Goal: Task Accomplishment & Management: Manage account settings

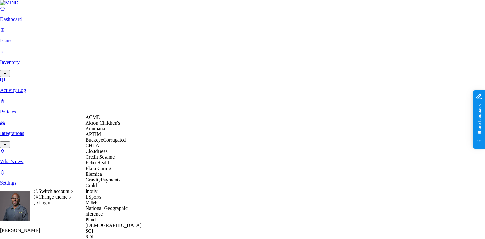
scroll to position [166, 0]
click at [102, 148] on div "SCI" at bounding box center [115, 231] width 61 height 6
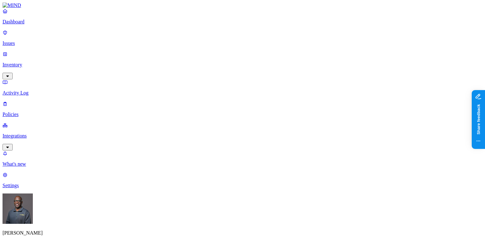
click at [25, 112] on p "Policies" at bounding box center [243, 115] width 480 height 6
click at [150, 43] on span "Cloud" at bounding box center [148, 45] width 12 height 5
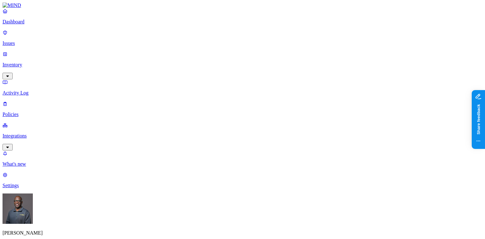
scroll to position [0, 0]
drag, startPoint x: 303, startPoint y: 7, endPoint x: 254, endPoint y: 50, distance: 65.6
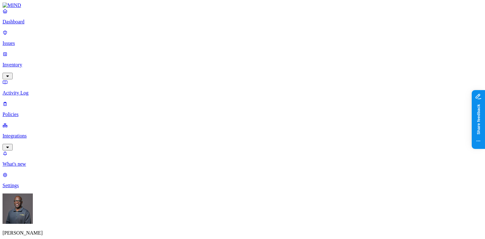
click at [40, 133] on p "Integrations" at bounding box center [243, 136] width 480 height 6
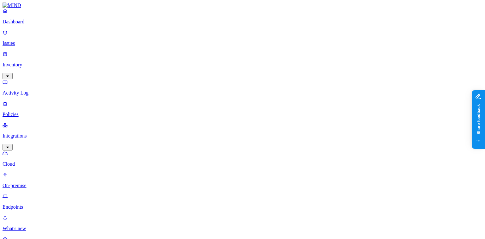
click at [34, 204] on p "Endpoints" at bounding box center [243, 207] width 480 height 6
click at [38, 183] on p "On-premise" at bounding box center [243, 186] width 480 height 6
click at [30, 161] on p "Cloud" at bounding box center [243, 164] width 480 height 6
click at [37, 183] on p "On-premise" at bounding box center [243, 186] width 480 height 6
click at [40, 183] on p "On-premise" at bounding box center [243, 186] width 480 height 6
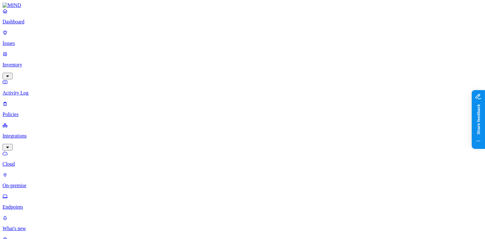
click at [38, 204] on p "Endpoints" at bounding box center [243, 207] width 480 height 6
click at [38, 183] on p "On-premise" at bounding box center [243, 186] width 480 height 6
click at [29, 161] on p "Cloud" at bounding box center [243, 164] width 480 height 6
click at [21, 62] on p "Inventory" at bounding box center [243, 65] width 480 height 6
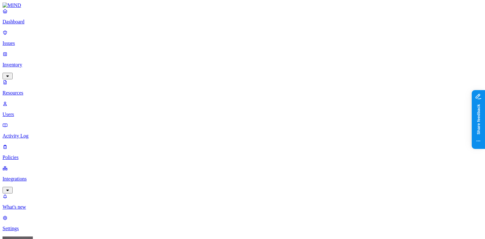
click at [226, 35] on button "button" at bounding box center [228, 36] width 5 height 2
click at [226, 54] on button "button" at bounding box center [228, 55] width 5 height 2
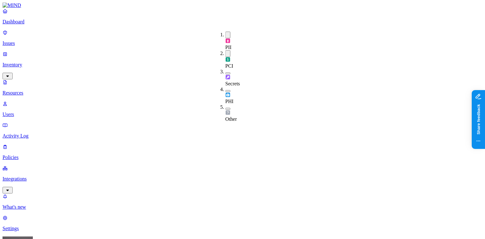
click at [226, 72] on button "button" at bounding box center [228, 73] width 5 height 2
click at [226, 90] on button "button" at bounding box center [228, 91] width 5 height 2
click at [226, 33] on button "button" at bounding box center [228, 35] width 5 height 7
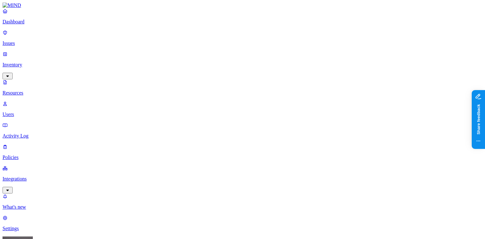
click at [226, 68] on button "button" at bounding box center [228, 71] width 5 height 7
click at [226, 108] on button "button" at bounding box center [228, 109] width 5 height 2
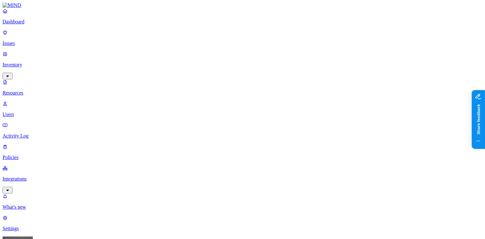
click at [27, 112] on p "Users" at bounding box center [243, 115] width 480 height 6
click at [32, 25] on p "Dashboard" at bounding box center [243, 22] width 480 height 6
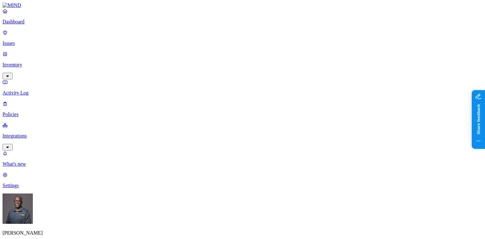
scroll to position [25, 0]
click at [22, 112] on p "Policies" at bounding box center [243, 115] width 480 height 6
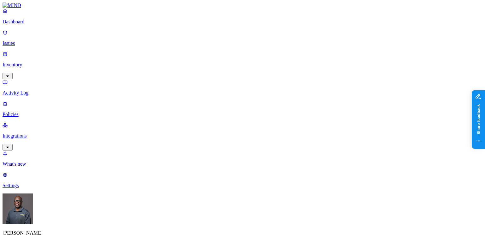
click at [25, 90] on p "Activity Log" at bounding box center [243, 93] width 480 height 6
drag, startPoint x: 222, startPoint y: 35, endPoint x: 244, endPoint y: 35, distance: 21.5
click at [25, 40] on p "Issues" at bounding box center [243, 43] width 480 height 6
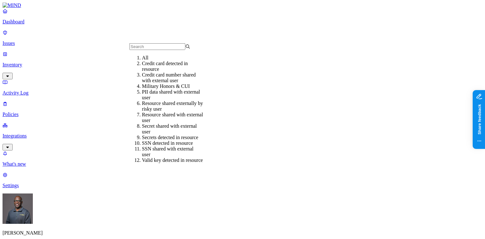
scroll to position [23, 0]
click at [152, 83] on div "Military Honors & CUI" at bounding box center [172, 86] width 61 height 6
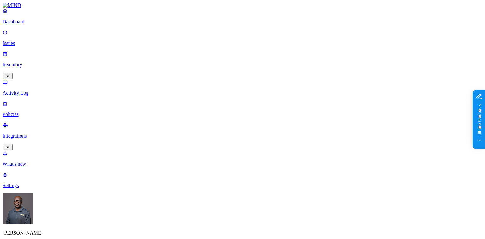
drag, startPoint x: 179, startPoint y: 52, endPoint x: 199, endPoint y: 54, distance: 19.4
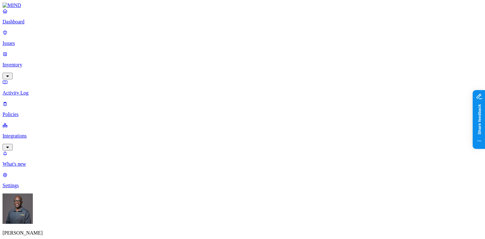
scroll to position [0, 0]
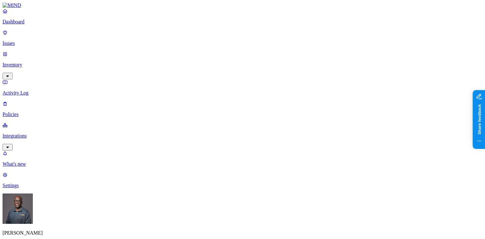
click at [166, 95] on button "button" at bounding box center [168, 96] width 5 height 2
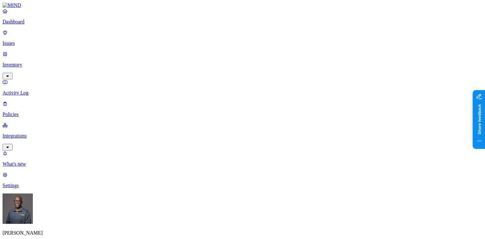
click at [30, 25] on p "Dashboard" at bounding box center [243, 22] width 480 height 6
click at [30, 62] on p "Inventory" at bounding box center [243, 65] width 480 height 6
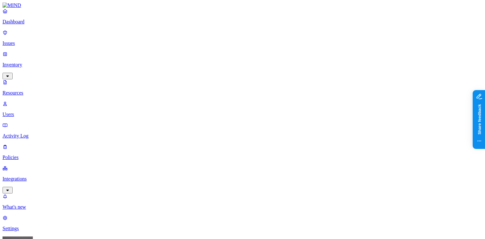
click at [287, 104] on button "button" at bounding box center [289, 105] width 5 height 2
click at [22, 176] on p "Integrations" at bounding box center [243, 179] width 480 height 6
click at [30, 204] on p "Endpoints" at bounding box center [243, 207] width 480 height 6
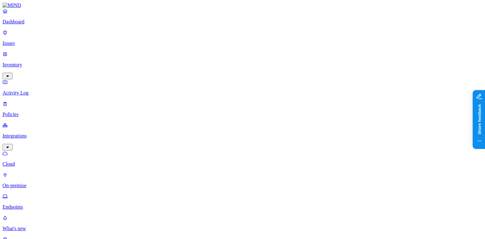
click at [31, 183] on p "On-premise" at bounding box center [243, 186] width 480 height 6
click at [26, 161] on p "Cloud" at bounding box center [243, 164] width 480 height 6
click at [23, 25] on p "Dashboard" at bounding box center [243, 22] width 480 height 6
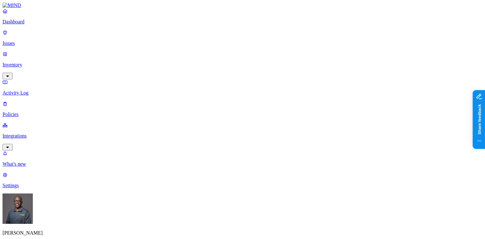
click at [36, 133] on p "Integrations" at bounding box center [243, 136] width 480 height 6
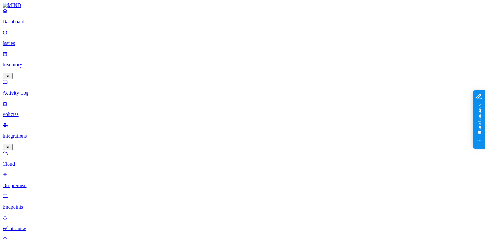
click at [27, 183] on p "On-premise" at bounding box center [243, 186] width 480 height 6
click at [25, 161] on p "Cloud" at bounding box center [243, 164] width 480 height 6
click at [32, 62] on p "Inventory" at bounding box center [243, 65] width 480 height 6
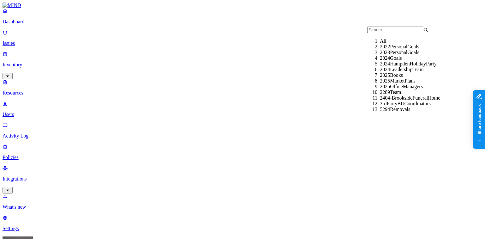
click at [385, 61] on div "2024Goals" at bounding box center [410, 58] width 61 height 6
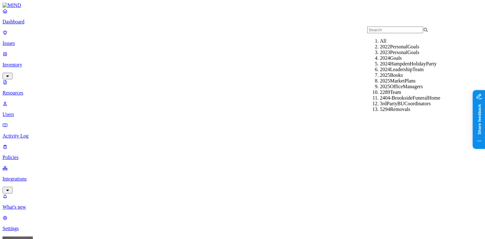
click at [396, 72] on div "2024LeadershipTeam" at bounding box center [410, 70] width 61 height 6
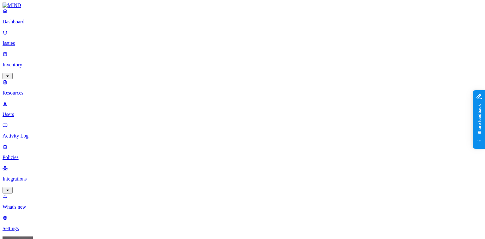
click at [32, 40] on p "Issues" at bounding box center [243, 43] width 480 height 6
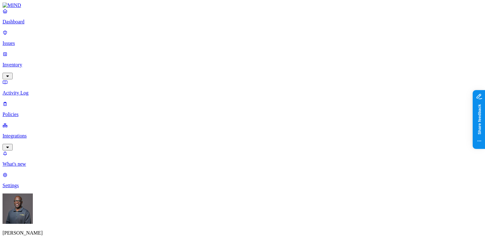
click at [39, 133] on p "Integrations" at bounding box center [243, 136] width 480 height 6
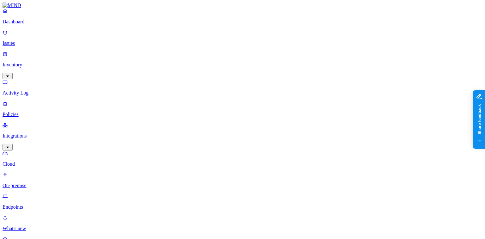
click at [36, 183] on p "On-premise" at bounding box center [243, 186] width 480 height 6
click at [31, 204] on p "Endpoints" at bounding box center [243, 207] width 480 height 6
click at [32, 25] on p "Dashboard" at bounding box center [243, 22] width 480 height 6
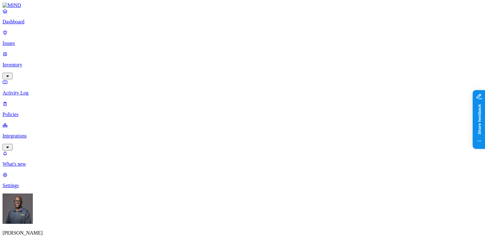
drag, startPoint x: 131, startPoint y: 173, endPoint x: 92, endPoint y: 174, distance: 38.9
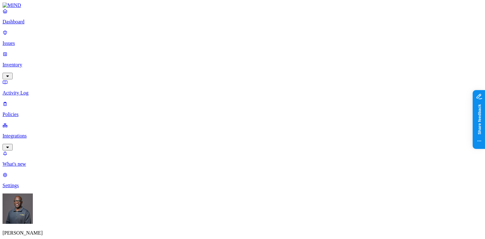
drag, startPoint x: 131, startPoint y: 174, endPoint x: 89, endPoint y: 175, distance: 42.0
drag, startPoint x: 88, startPoint y: 174, endPoint x: 129, endPoint y: 176, distance: 40.5
click at [23, 62] on p "Inventory" at bounding box center [243, 65] width 480 height 6
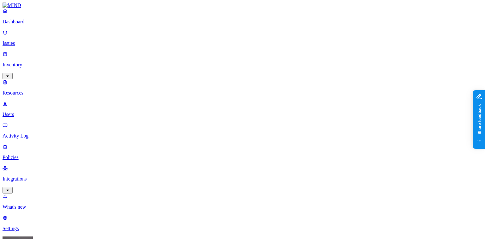
click at [26, 112] on p "Users" at bounding box center [243, 115] width 480 height 6
type input "[EMAIL_ADDRESS][DOMAIN_NAME]"
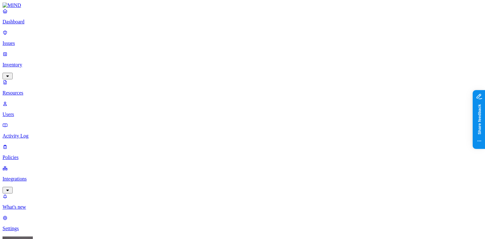
drag, startPoint x: 243, startPoint y: 112, endPoint x: 240, endPoint y: 120, distance: 8.8
click at [30, 226] on p "Settings" at bounding box center [243, 229] width 480 height 6
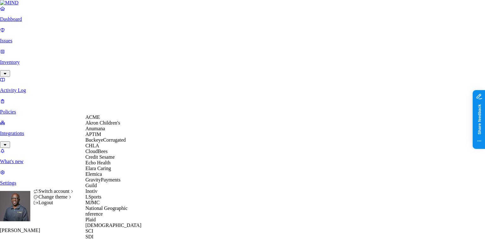
scroll to position [36, 0]
click at [110, 165] on span "Echo Health" at bounding box center [97, 162] width 25 height 5
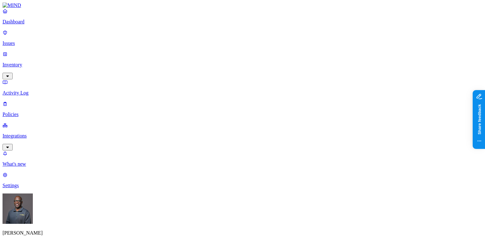
click at [26, 25] on p "Dashboard" at bounding box center [243, 22] width 480 height 6
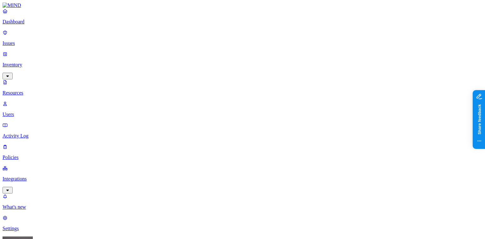
click at [23, 62] on p "Inventory" at bounding box center [243, 65] width 480 height 6
click at [191, 71] on button "button" at bounding box center [193, 72] width 5 height 2
drag, startPoint x: 159, startPoint y: 43, endPoint x: 223, endPoint y: 49, distance: 64.1
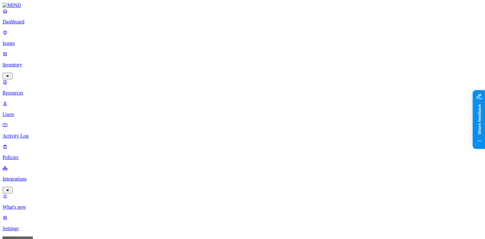
click at [26, 41] on p "Issues" at bounding box center [243, 43] width 480 height 6
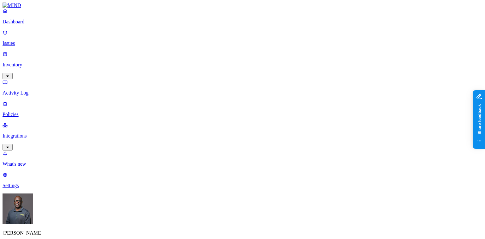
drag, startPoint x: 299, startPoint y: 53, endPoint x: 332, endPoint y: 57, distance: 33.0
click at [27, 25] on p "Dashboard" at bounding box center [243, 22] width 480 height 6
drag, startPoint x: 143, startPoint y: 138, endPoint x: 168, endPoint y: 139, distance: 25.3
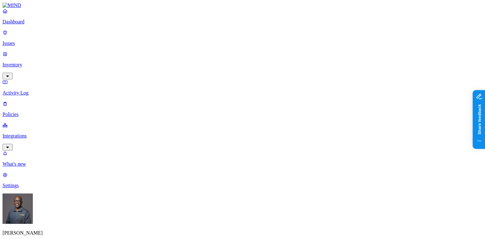
drag, startPoint x: 279, startPoint y: 51, endPoint x: 318, endPoint y: 52, distance: 39.2
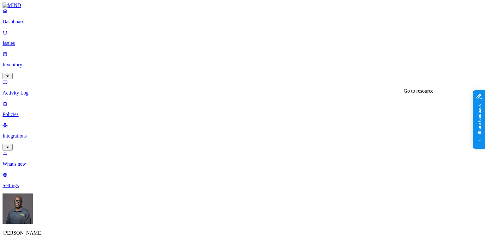
scroll to position [51, 0]
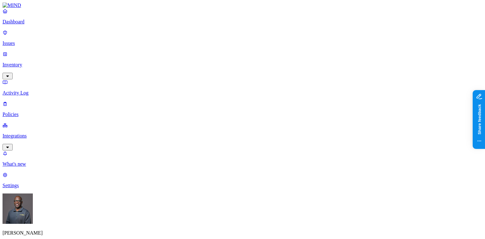
click at [32, 25] on p "Dashboard" at bounding box center [243, 22] width 480 height 6
click at [32, 188] on p "Settings" at bounding box center [243, 186] width 480 height 6
click at [23, 25] on p "Dashboard" at bounding box center [243, 22] width 480 height 6
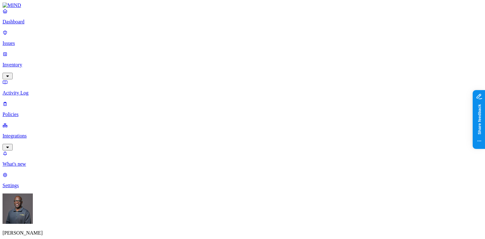
click at [31, 40] on p "Issues" at bounding box center [243, 43] width 480 height 6
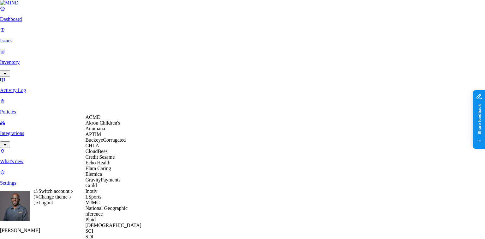
scroll to position [166, 0]
click at [93, 228] on span "SCI" at bounding box center [89, 230] width 8 height 5
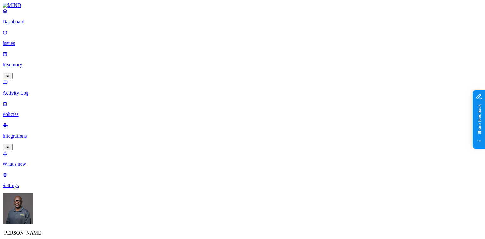
scroll to position [44, 0]
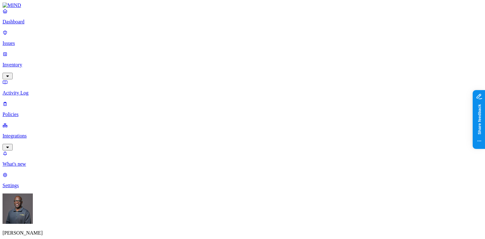
scroll to position [140, 0]
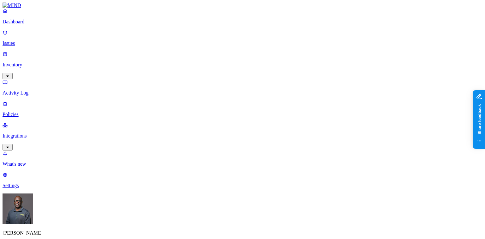
click at [23, 25] on p "Dashboard" at bounding box center [243, 22] width 480 height 6
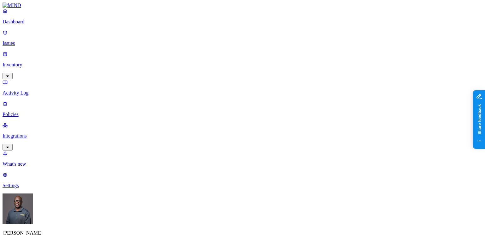
drag, startPoint x: 343, startPoint y: 70, endPoint x: 374, endPoint y: 71, distance: 31.3
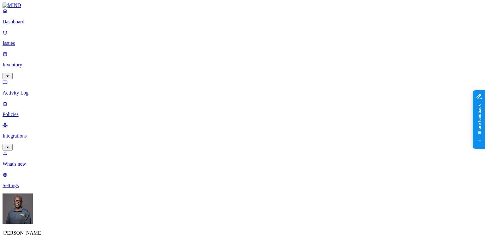
scroll to position [0, 0]
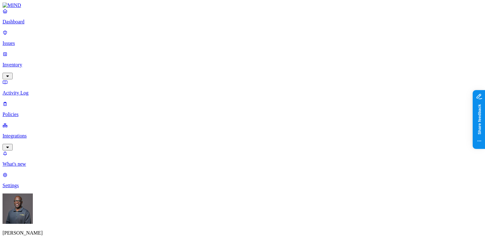
drag, startPoint x: 143, startPoint y: 93, endPoint x: 171, endPoint y: 96, distance: 28.3
click at [27, 112] on p "Policies" at bounding box center [243, 115] width 480 height 6
click at [28, 25] on p "Dashboard" at bounding box center [243, 22] width 480 height 6
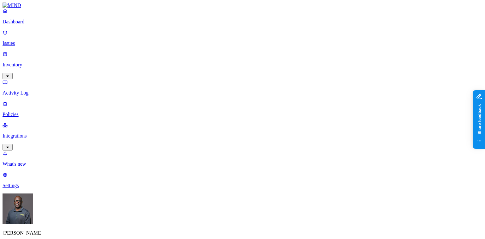
click at [26, 40] on p "Issues" at bounding box center [243, 43] width 480 height 6
click at [166, 95] on button "button" at bounding box center [168, 96] width 5 height 2
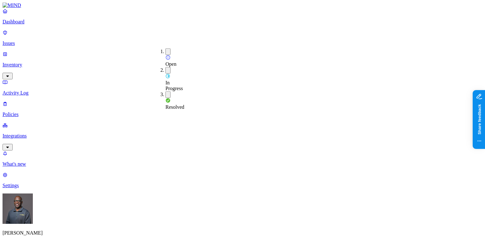
click at [25, 112] on p "Policies" at bounding box center [243, 115] width 480 height 6
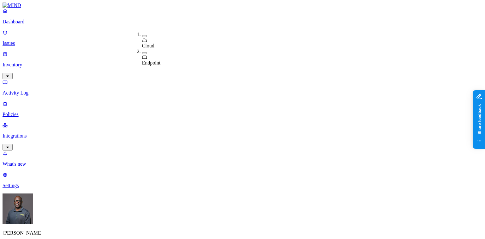
click at [142, 35] on button "button" at bounding box center [144, 36] width 5 height 2
drag, startPoint x: 174, startPoint y: 33, endPoint x: 198, endPoint y: 33, distance: 23.7
click at [24, 25] on p "Dashboard" at bounding box center [243, 22] width 480 height 6
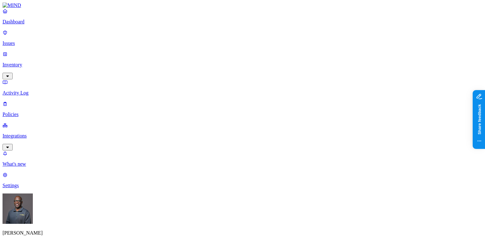
click at [24, 133] on p "Integrations" at bounding box center [243, 136] width 480 height 6
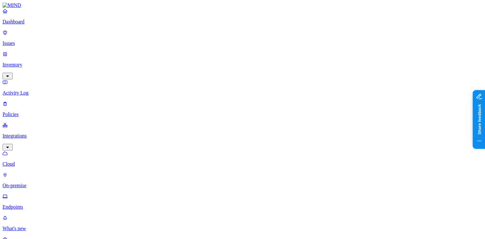
click at [32, 183] on p "On-premise" at bounding box center [243, 186] width 480 height 6
click at [24, 161] on p "Cloud" at bounding box center [243, 164] width 480 height 6
click at [21, 62] on p "Inventory" at bounding box center [243, 65] width 480 height 6
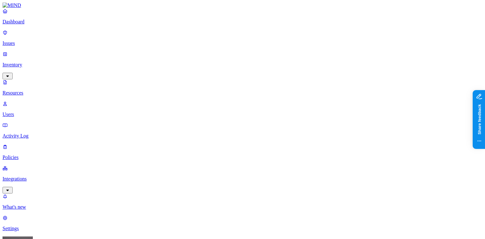
drag, startPoint x: 160, startPoint y: 44, endPoint x: 195, endPoint y: 45, distance: 35.4
drag, startPoint x: 195, startPoint y: 45, endPoint x: 169, endPoint y: 47, distance: 25.7
drag, startPoint x: 356, startPoint y: 44, endPoint x: 327, endPoint y: 49, distance: 30.1
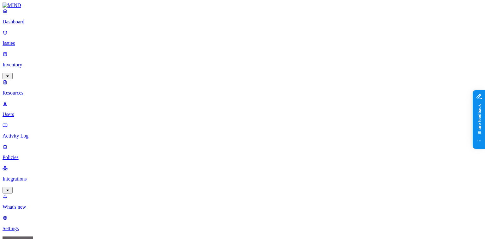
click at [226, 35] on button "button" at bounding box center [228, 36] width 5 height 2
click at [226, 54] on button "button" at bounding box center [228, 55] width 5 height 2
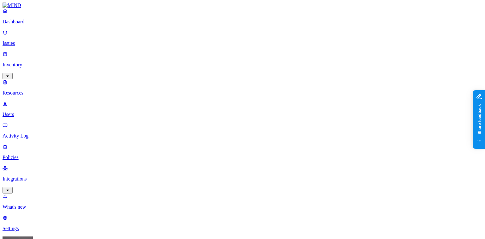
drag, startPoint x: 169, startPoint y: 45, endPoint x: 229, endPoint y: 45, distance: 60.0
drag, startPoint x: 229, startPoint y: 45, endPoint x: 202, endPoint y: 40, distance: 27.5
click at [23, 176] on p "Integrations" at bounding box center [243, 179] width 480 height 6
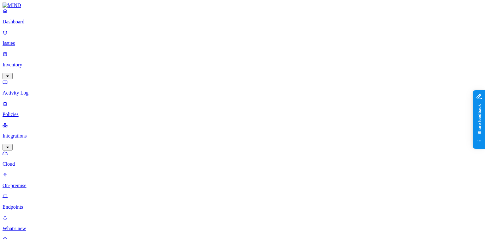
click at [30, 183] on p "On-premise" at bounding box center [243, 186] width 480 height 6
click at [33, 161] on p "Cloud" at bounding box center [243, 164] width 480 height 6
click at [23, 25] on p "Dashboard" at bounding box center [243, 22] width 480 height 6
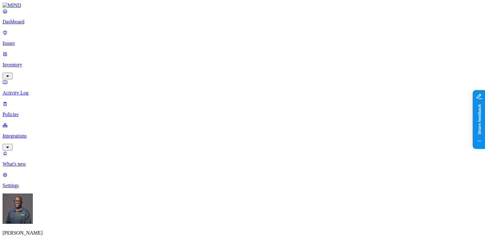
click at [34, 40] on p "Issues" at bounding box center [243, 43] width 480 height 6
click at [166, 95] on button "button" at bounding box center [168, 96] width 5 height 2
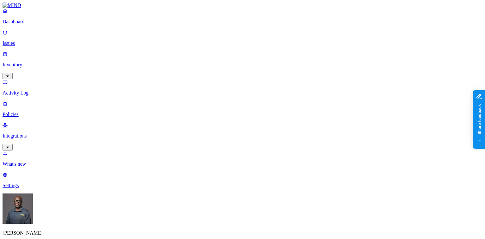
type input "membundle"
click at [24, 25] on p "Dashboard" at bounding box center [243, 22] width 480 height 6
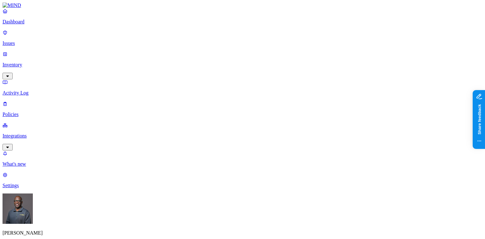
click at [21, 40] on p "Issues" at bounding box center [243, 43] width 480 height 6
drag, startPoint x: 144, startPoint y: 25, endPoint x: 180, endPoint y: 23, distance: 36.1
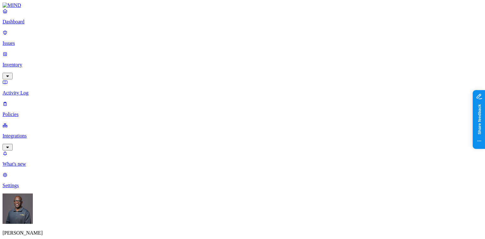
click at [28, 62] on p "Inventory" at bounding box center [243, 65] width 480 height 6
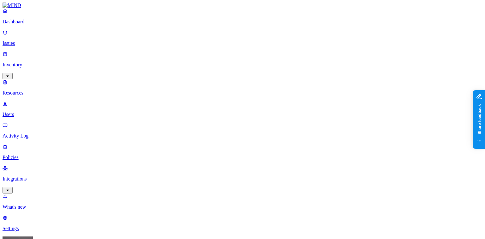
click at [22, 25] on p "Dashboard" at bounding box center [243, 22] width 480 height 6
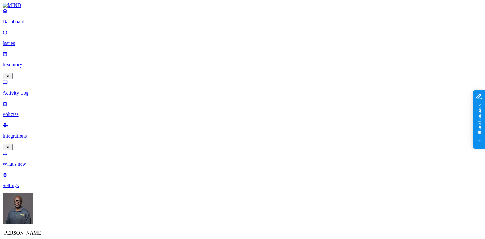
click at [24, 112] on p "Policies" at bounding box center [243, 115] width 480 height 6
click at [142, 35] on button "button" at bounding box center [144, 36] width 5 height 2
click at [20, 25] on p "Dashboard" at bounding box center [243, 22] width 480 height 6
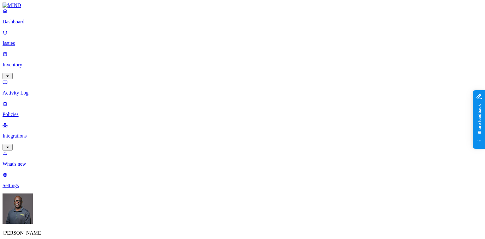
click at [19, 40] on p "Issues" at bounding box center [243, 43] width 480 height 6
click at [25, 112] on p "Policies" at bounding box center [243, 115] width 480 height 6
click at [142, 37] on div "Cloud" at bounding box center [142, 42] width 0 height 11
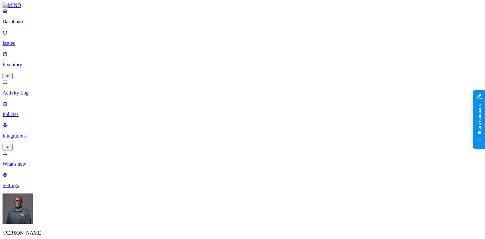
click at [215, 75] on button "button" at bounding box center [217, 76] width 5 height 2
click at [215, 71] on button "button" at bounding box center [217, 74] width 5 height 7
drag, startPoint x: 175, startPoint y: 35, endPoint x: 201, endPoint y: 35, distance: 25.9
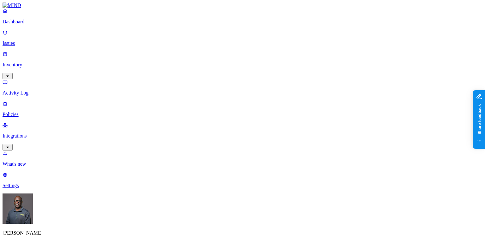
scroll to position [207, 0]
click at [205, 90] on label "Data type" at bounding box center [200, 88] width 9 height 11
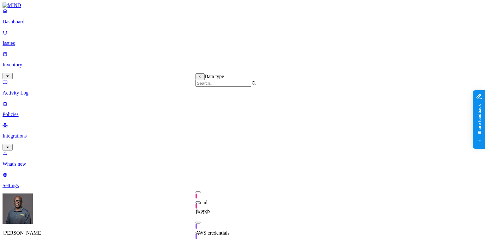
scroll to position [199, 0]
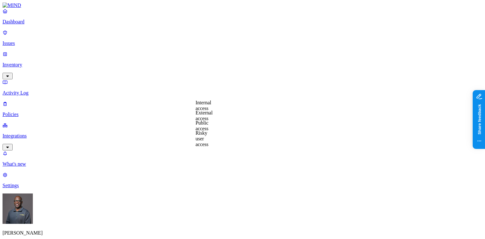
click at [223, 79] on label "Classification" at bounding box center [210, 75] width 28 height 5
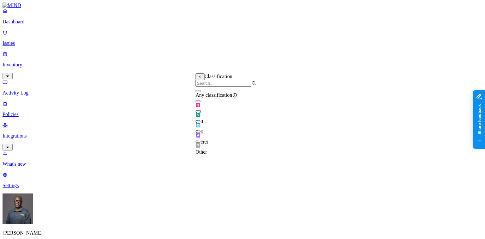
click at [201, 122] on button "button" at bounding box center [198, 121] width 5 height 2
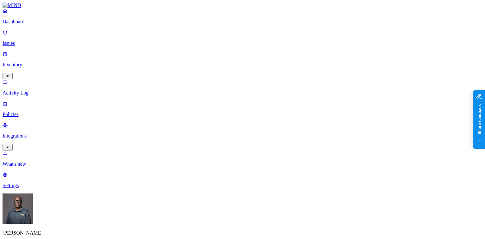
click at [208, 117] on label "External access" at bounding box center [204, 115] width 17 height 11
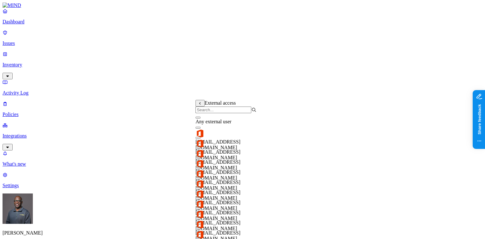
click at [201, 118] on button "button" at bounding box center [198, 118] width 5 height 2
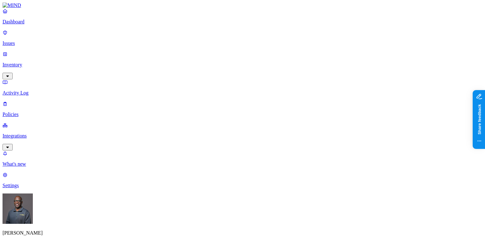
click at [274, 115] on label "AND" at bounding box center [270, 112] width 11 height 5
click at [219, 135] on label "Application type" at bounding box center [208, 131] width 24 height 11
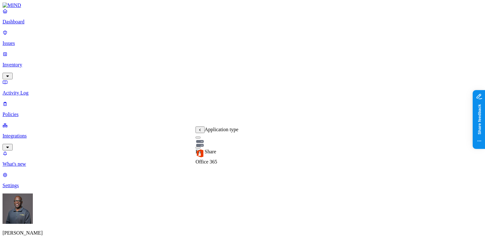
drag, startPoint x: 246, startPoint y: 115, endPoint x: 239, endPoint y: 116, distance: 7.3
click at [211, 144] on label "Specific application" at bounding box center [207, 141] width 22 height 11
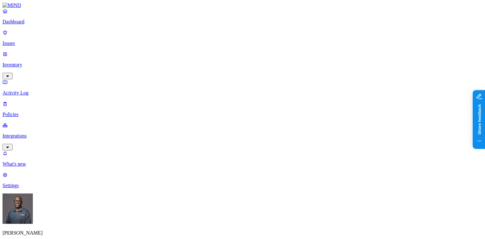
scroll to position [261, 0]
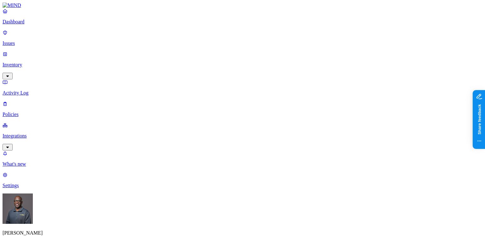
scroll to position [0, 0]
click at [23, 25] on p "Dashboard" at bounding box center [243, 22] width 480 height 6
click at [28, 25] on p "Dashboard" at bounding box center [243, 22] width 480 height 6
click at [30, 133] on p "Integrations" at bounding box center [243, 136] width 480 height 6
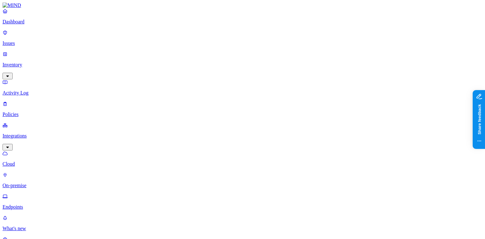
click at [32, 62] on p "Inventory" at bounding box center [243, 65] width 480 height 6
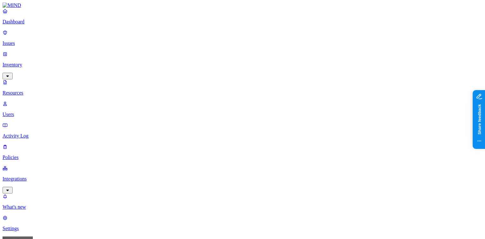
click at [226, 35] on button "button" at bounding box center [228, 36] width 5 height 2
click at [226, 54] on button "button" at bounding box center [228, 55] width 5 height 2
click at [29, 25] on p "Dashboard" at bounding box center [243, 22] width 480 height 6
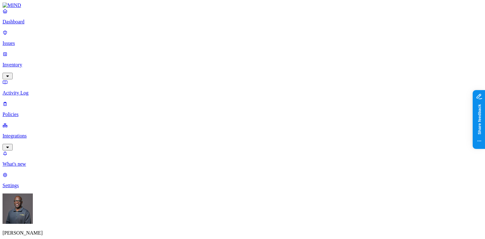
click at [31, 40] on p "Issues" at bounding box center [243, 43] width 480 height 6
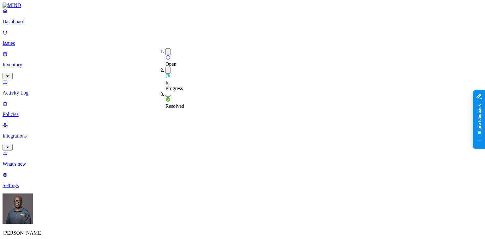
click at [166, 95] on button "button" at bounding box center [168, 96] width 5 height 2
click at [21, 112] on p "Policies" at bounding box center [243, 115] width 480 height 6
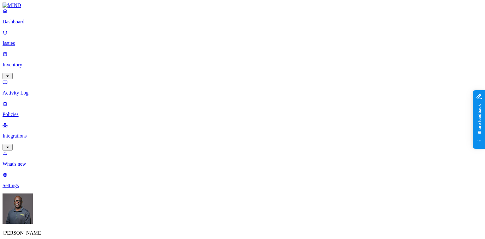
click at [142, 35] on button "button" at bounding box center [144, 36] width 5 height 2
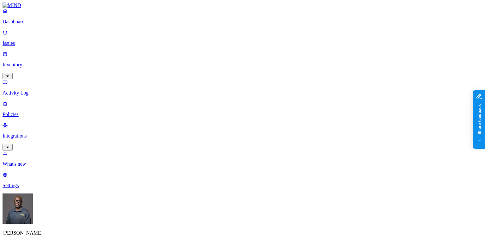
click at [214, 134] on label "Classification" at bounding box center [210, 131] width 28 height 5
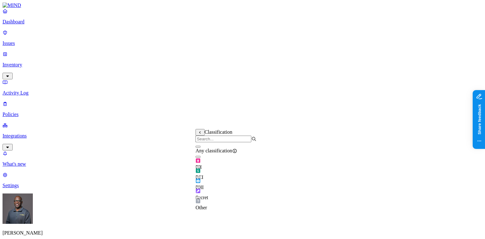
click at [201, 178] on button "button" at bounding box center [198, 177] width 5 height 2
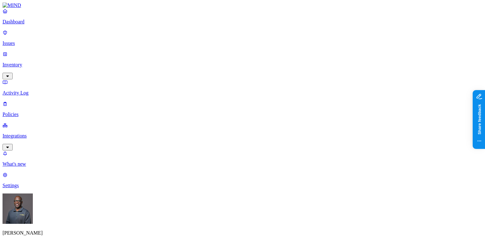
click at [212, 121] on label "External access" at bounding box center [204, 120] width 17 height 11
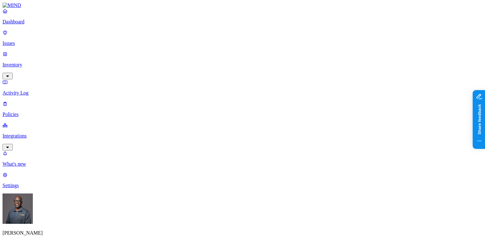
click at [215, 139] on label "Application type" at bounding box center [208, 136] width 24 height 11
click at [201, 154] on button "button" at bounding box center [198, 153] width 5 height 2
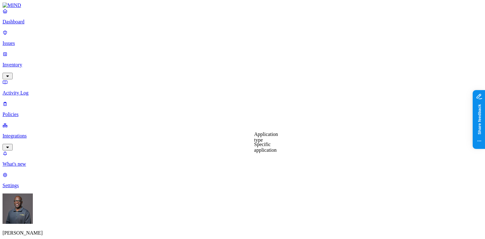
click at [275, 148] on label "Specific application" at bounding box center [265, 147] width 22 height 11
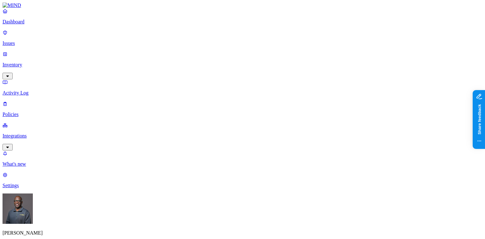
scroll to position [261, 0]
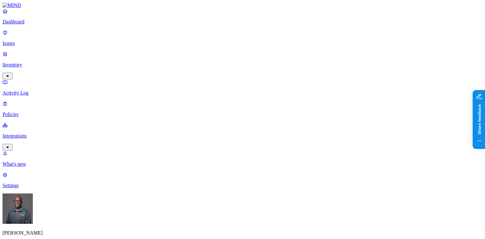
click at [213, 139] on label "External access" at bounding box center [204, 137] width 17 height 11
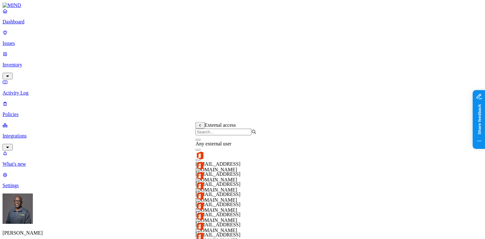
click at [201, 141] on button "button" at bounding box center [198, 140] width 5 height 2
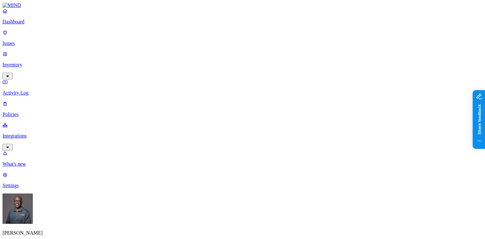
scroll to position [261, 0]
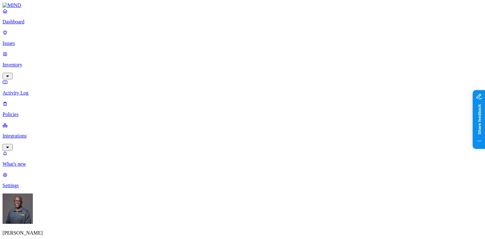
click at [21, 188] on p "Settings" at bounding box center [243, 186] width 480 height 6
click at [31, 133] on p "Integrations" at bounding box center [243, 136] width 480 height 6
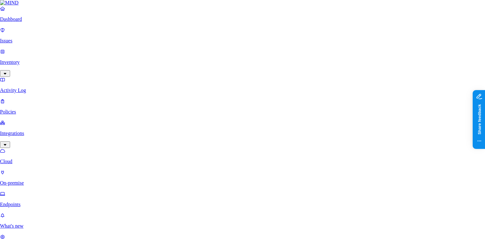
scroll to position [51, 0]
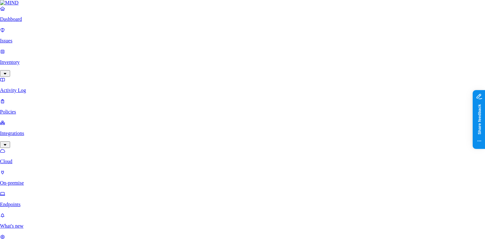
scroll to position [51, 0]
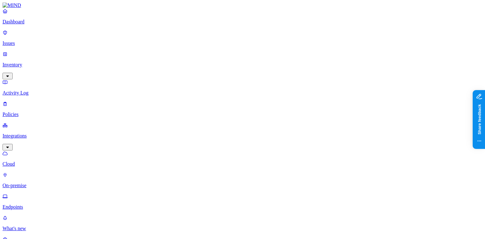
drag, startPoint x: 348, startPoint y: 18, endPoint x: 304, endPoint y: 3, distance: 46.3
click at [22, 112] on p "Policies" at bounding box center [243, 115] width 480 height 6
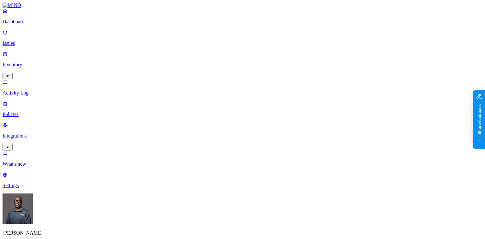
click at [24, 40] on p "Issues" at bounding box center [243, 43] width 480 height 6
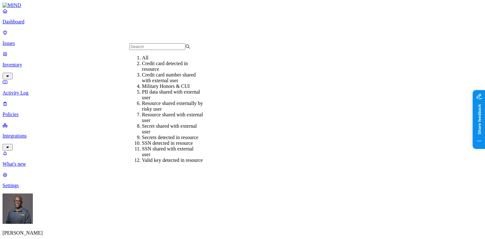
click at [152, 89] on div "Military Honors & CUI" at bounding box center [172, 86] width 61 height 6
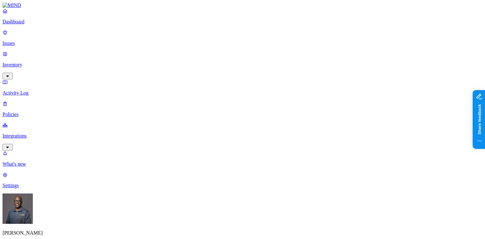
click at [23, 25] on p "Dashboard" at bounding box center [243, 22] width 480 height 6
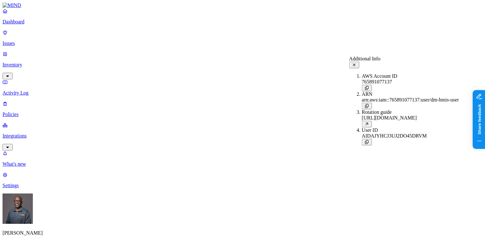
scroll to position [303, 0]
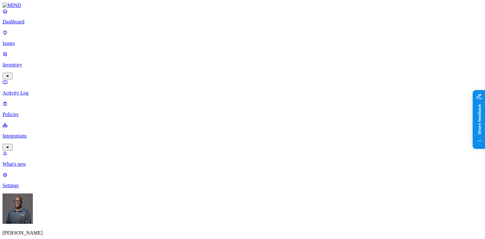
scroll to position [143, 0]
drag, startPoint x: 303, startPoint y: 5, endPoint x: 299, endPoint y: 9, distance: 5.8
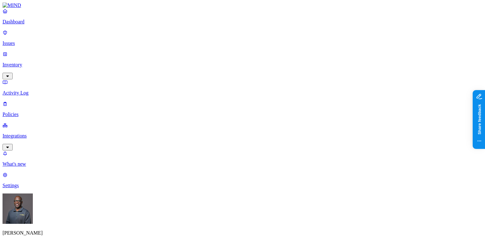
scroll to position [51, 0]
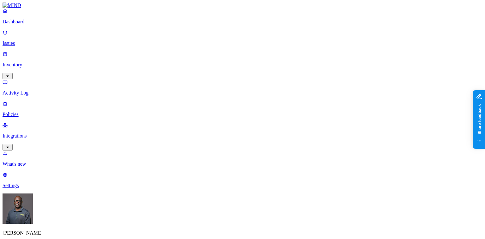
click at [29, 62] on p "Inventory" at bounding box center [243, 65] width 480 height 6
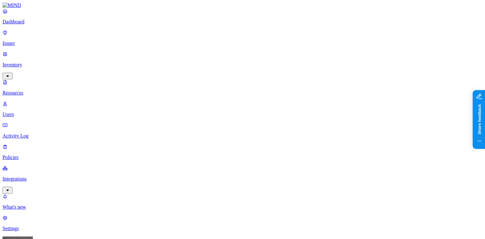
click at [287, 104] on button "button" at bounding box center [289, 105] width 5 height 2
click at [287, 127] on button "button" at bounding box center [289, 128] width 5 height 2
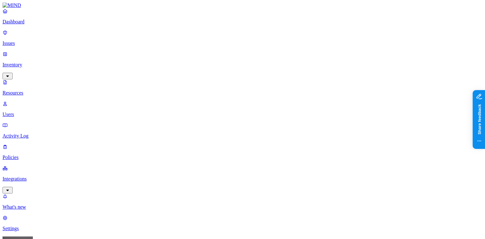
scroll to position [134, 0]
click at [26, 226] on p "Settings" at bounding box center [243, 229] width 480 height 6
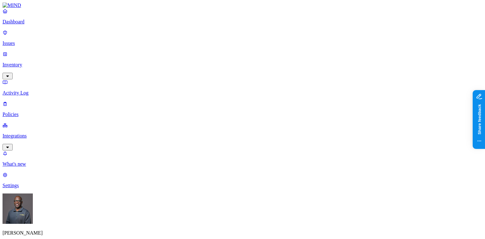
click at [23, 50] on html "Dashboard Issues Inventory Activity Log Policies Integrations What's new 1 Sett…" at bounding box center [242, 230] width 485 height 460
click at [28, 52] on html "Dashboard Issues Inventory Activity Log Policies Integrations What's new 1 Sett…" at bounding box center [242, 230] width 485 height 460
click at [61, 50] on html "Dashboard Issues Inventory Activity Log Policies Integrations What's new 1 Sett…" at bounding box center [242, 230] width 485 height 460
drag, startPoint x: 209, startPoint y: 94, endPoint x: 203, endPoint y: 168, distance: 74.5
click at [204, 99] on html "Dashboard Issues Inventory Activity Log Policies Integrations What's new 1 Sett…" at bounding box center [242, 230] width 485 height 460
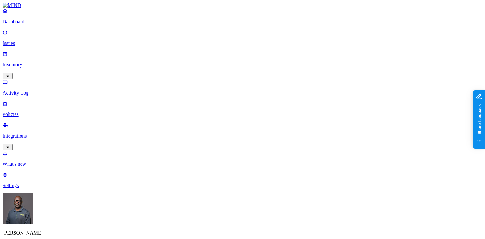
click at [21, 62] on p "Inventory" at bounding box center [243, 65] width 480 height 6
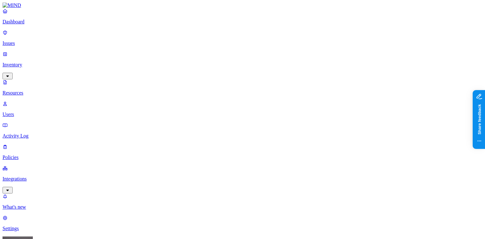
click at [287, 104] on button "button" at bounding box center [289, 105] width 5 height 2
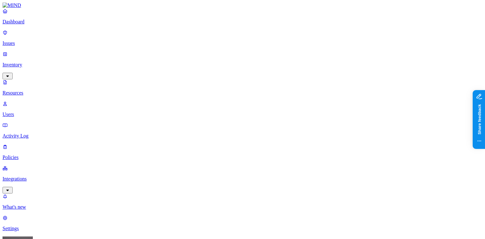
scroll to position [51, 0]
click at [27, 155] on p "Policies" at bounding box center [243, 158] width 480 height 6
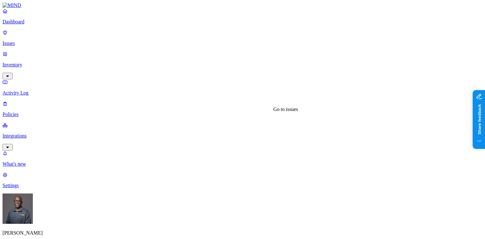
scroll to position [76, 0]
click at [30, 62] on p "Inventory" at bounding box center [243, 65] width 480 height 6
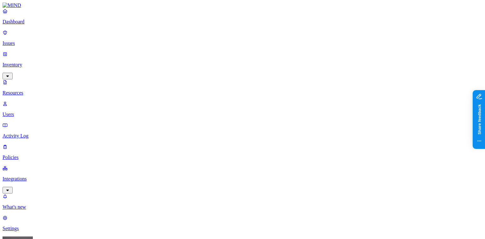
click at [287, 104] on button "button" at bounding box center [289, 105] width 5 height 2
click at [33, 112] on p "Users" at bounding box center [243, 115] width 480 height 6
click at [31, 90] on p "Resources" at bounding box center [243, 93] width 480 height 6
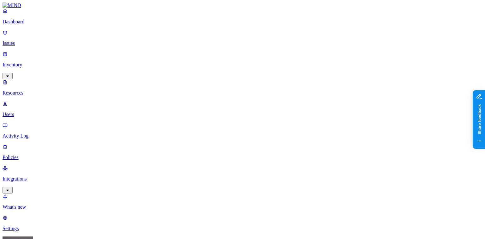
click at [287, 104] on button "button" at bounding box center [289, 105] width 5 height 2
click at [25, 155] on p "Policies" at bounding box center [243, 158] width 480 height 6
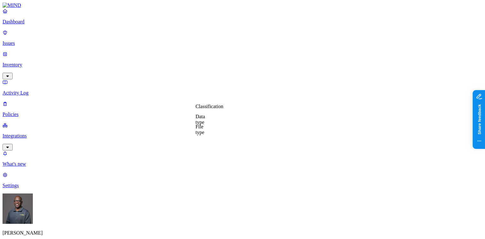
click at [214, 109] on label "Classification" at bounding box center [210, 106] width 28 height 5
click at [201, 143] on button "button" at bounding box center [198, 142] width 5 height 2
click at [213, 147] on label "External access" at bounding box center [204, 145] width 17 height 11
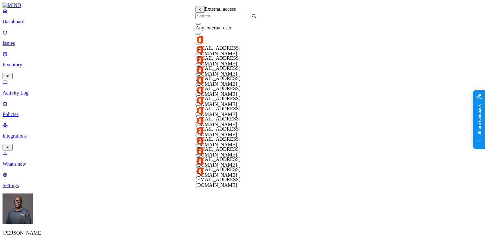
click at [201, 25] on button "button" at bounding box center [198, 24] width 5 height 2
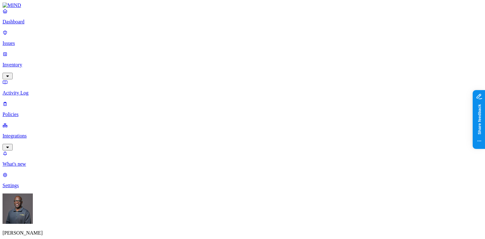
click at [272, 146] on label "AND" at bounding box center [270, 142] width 11 height 5
click at [278, 166] on label "Public access" at bounding box center [271, 162] width 13 height 11
click at [289, 145] on label "Anyone with link" at bounding box center [280, 142] width 31 height 11
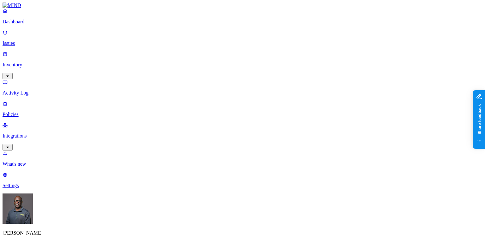
click at [291, 156] on label "AND" at bounding box center [285, 152] width 11 height 5
click at [216, 182] on label "Specific application" at bounding box center [207, 182] width 22 height 11
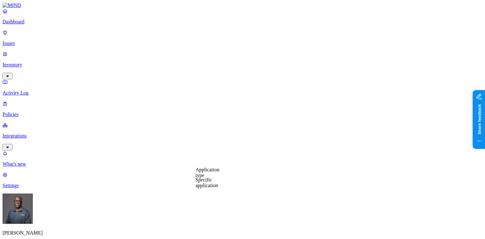
drag, startPoint x: 291, startPoint y: 169, endPoint x: 244, endPoint y: 167, distance: 47.4
click at [220, 173] on label "Application type" at bounding box center [208, 172] width 24 height 11
click at [201, 189] on button "button" at bounding box center [198, 188] width 5 height 2
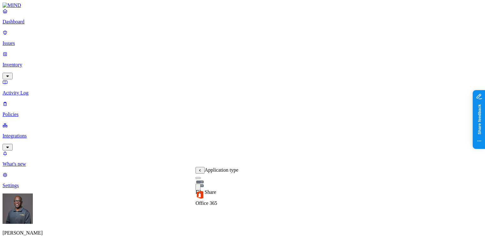
drag, startPoint x: 148, startPoint y: 100, endPoint x: 121, endPoint y: 98, distance: 26.9
click at [25, 40] on p "Issues" at bounding box center [243, 43] width 480 height 6
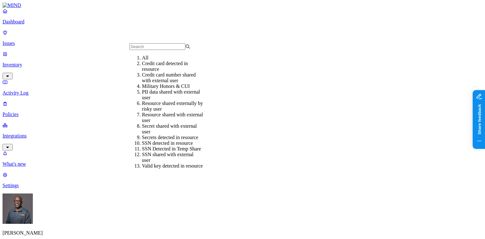
scroll to position [68, 0]
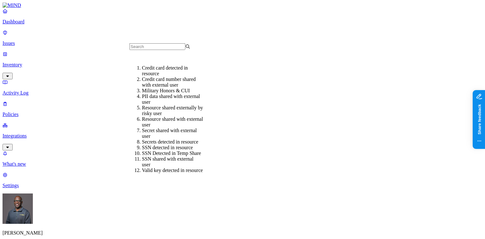
click at [167, 156] on div "SSN shared with external user" at bounding box center [172, 161] width 61 height 11
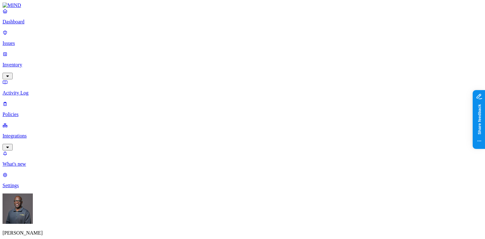
scroll to position [51, 0]
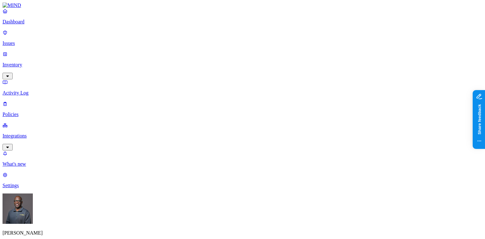
click at [38, 62] on p "Inventory" at bounding box center [243, 65] width 480 height 6
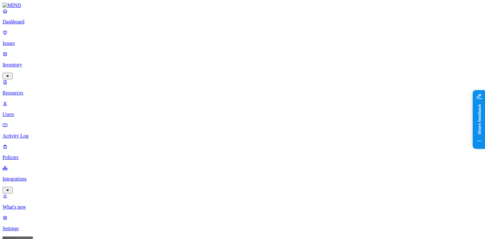
click at [26, 112] on p "Users" at bounding box center [243, 115] width 480 height 6
click at [26, 155] on p "Policies" at bounding box center [243, 158] width 480 height 6
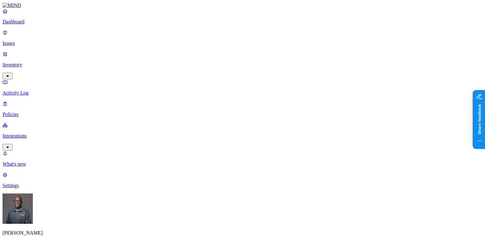
click at [142, 35] on button "button" at bounding box center [144, 36] width 5 height 2
click at [215, 52] on button "button" at bounding box center [217, 53] width 5 height 2
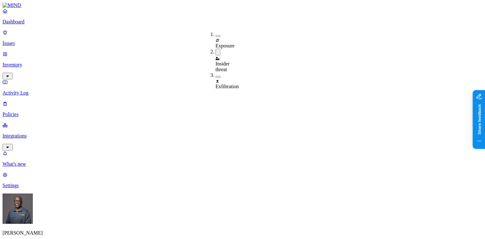
drag, startPoint x: 176, startPoint y: 35, endPoint x: 221, endPoint y: 38, distance: 45.9
click at [21, 112] on p "Policies" at bounding box center [243, 115] width 480 height 6
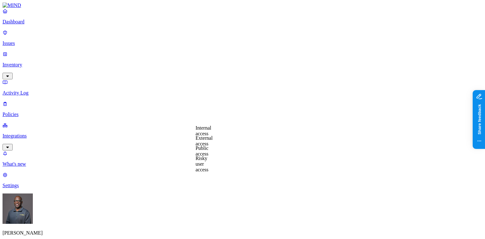
click at [209, 163] on label "Risky user access" at bounding box center [202, 163] width 13 height 17
click at [210, 137] on label "True" at bounding box center [203, 134] width 15 height 5
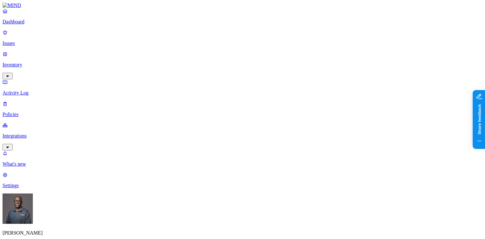
scroll to position [207, 0]
click at [219, 159] on label "Flagged user" at bounding box center [211, 158] width 16 height 11
click at [215, 165] on label "True" at bounding box center [210, 162] width 15 height 5
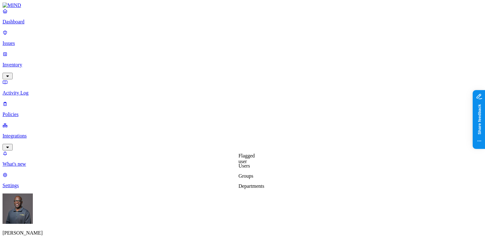
click at [25, 25] on p "Dashboard" at bounding box center [243, 22] width 480 height 6
click at [28, 133] on p "Integrations" at bounding box center [243, 136] width 480 height 6
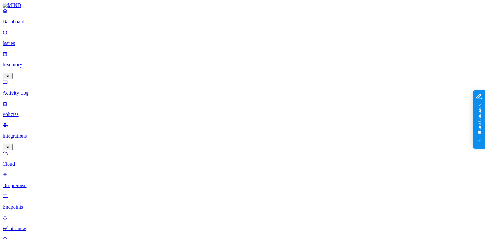
click at [21, 25] on p "Dashboard" at bounding box center [243, 22] width 480 height 6
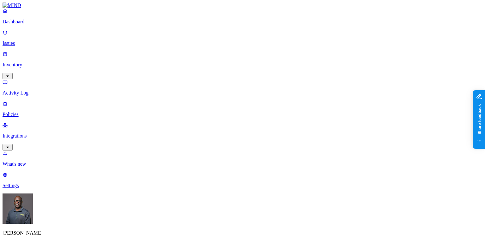
click at [35, 133] on p "Integrations" at bounding box center [243, 136] width 480 height 6
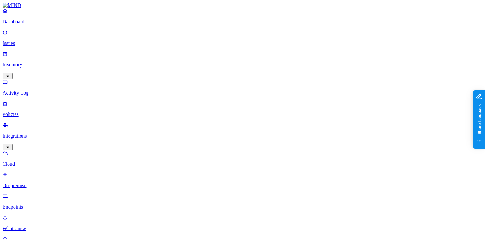
click at [29, 204] on p "Endpoints" at bounding box center [243, 207] width 480 height 6
click at [23, 112] on p "Policies" at bounding box center [243, 115] width 480 height 6
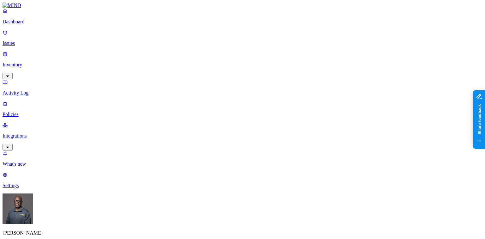
click at [142, 52] on button "button" at bounding box center [144, 53] width 5 height 2
click at [26, 40] on p "Issues" at bounding box center [243, 43] width 480 height 6
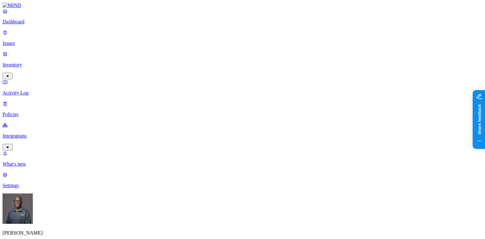
click at [166, 95] on button "button" at bounding box center [168, 96] width 5 height 2
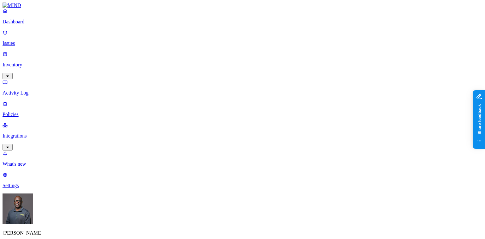
scroll to position [141, 0]
